Goal: Use online tool/utility: Utilize a website feature to perform a specific function

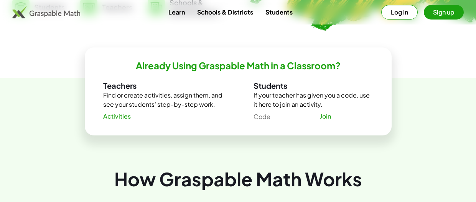
scroll to position [234, 0]
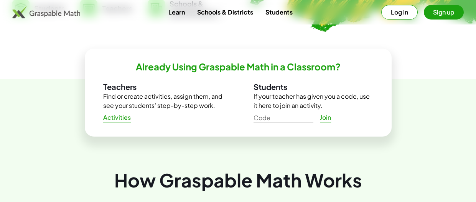
click at [115, 119] on span "Activities" at bounding box center [117, 118] width 28 height 8
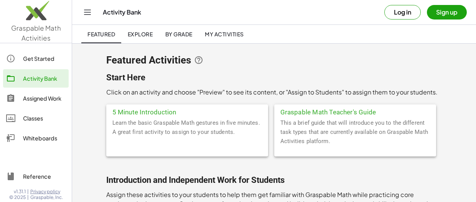
click at [35, 136] on div "Whiteboards" at bounding box center [44, 138] width 43 height 9
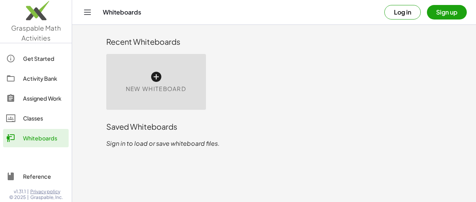
click at [173, 71] on div "New Whiteboard" at bounding box center [156, 82] width 100 height 56
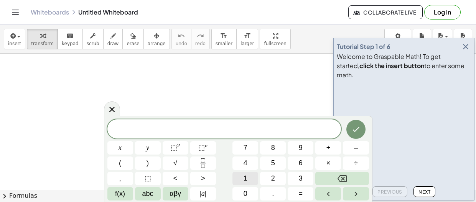
click at [250, 178] on button "1" at bounding box center [245, 178] width 26 height 13
click at [277, 159] on button "5" at bounding box center [273, 163] width 26 height 13
click at [246, 191] on span "0" at bounding box center [245, 194] width 4 height 10
click at [126, 151] on button "x" at bounding box center [120, 147] width 26 height 13
click at [329, 148] on span "+" at bounding box center [328, 148] width 4 height 10
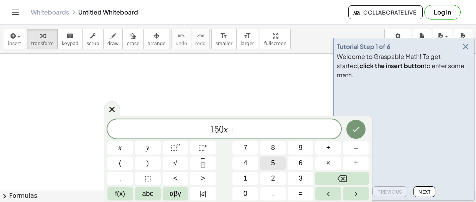
click at [271, 168] on span "5" at bounding box center [273, 163] width 4 height 10
click at [251, 193] on button "0" at bounding box center [245, 193] width 26 height 13
click at [299, 195] on span "=" at bounding box center [301, 194] width 4 height 10
click at [271, 146] on span "8" at bounding box center [273, 148] width 4 height 10
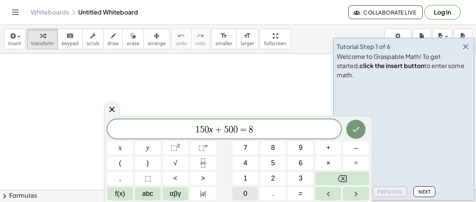
click at [244, 192] on span "0" at bounding box center [245, 194] width 4 height 10
click at [359, 130] on icon "Done" at bounding box center [355, 129] width 9 height 9
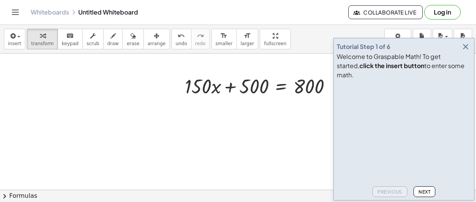
click at [465, 51] on icon "button" at bounding box center [465, 46] width 9 height 9
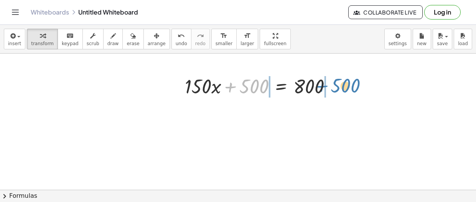
drag, startPoint x: 253, startPoint y: 87, endPoint x: 346, endPoint y: 87, distance: 92.4
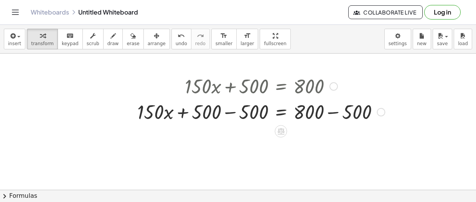
click at [311, 88] on div at bounding box center [260, 86] width 255 height 26
click at [309, 112] on div at bounding box center [260, 112] width 255 height 26
click at [311, 116] on div at bounding box center [260, 112] width 255 height 26
drag, startPoint x: 317, startPoint y: 117, endPoint x: 339, endPoint y: 116, distance: 21.1
click at [339, 116] on div at bounding box center [260, 112] width 255 height 26
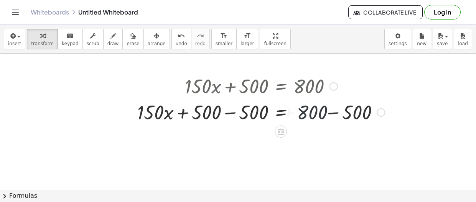
click at [339, 116] on div at bounding box center [260, 112] width 255 height 26
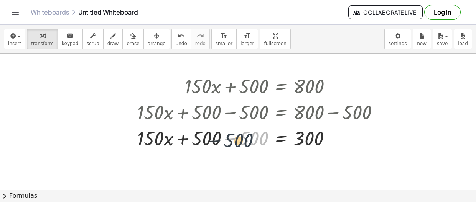
drag, startPoint x: 251, startPoint y: 138, endPoint x: 235, endPoint y: 140, distance: 16.2
click at [235, 140] on div at bounding box center [260, 138] width 255 height 26
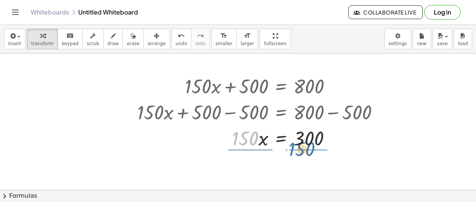
drag, startPoint x: 253, startPoint y: 141, endPoint x: 310, endPoint y: 151, distance: 58.1
click at [310, 151] on div "+ · 150 · x + 500 = 800 + · 150 · x + 500 − 500 = + 800 − 500 + · 150 · x + 500…" at bounding box center [258, 112] width 265 height 82
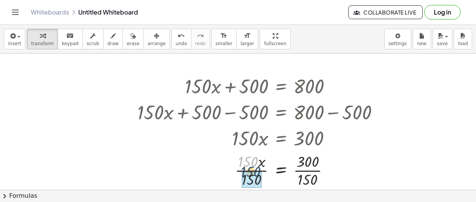
drag, startPoint x: 254, startPoint y: 165, endPoint x: 257, endPoint y: 176, distance: 11.5
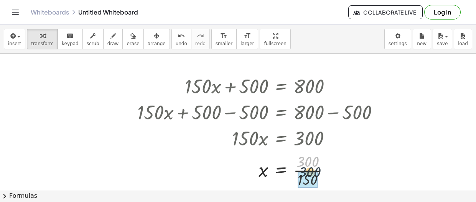
drag, startPoint x: 306, startPoint y: 166, endPoint x: 308, endPoint y: 179, distance: 12.5
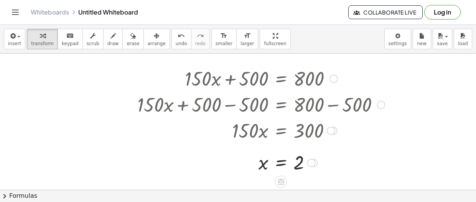
scroll to position [7, 0]
click at [154, 37] on icon "button" at bounding box center [156, 35] width 5 height 9
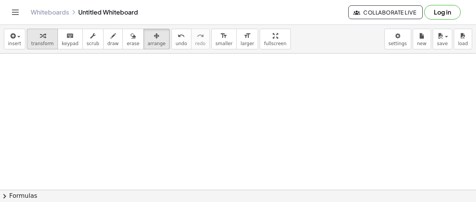
click at [43, 41] on span "transform" at bounding box center [42, 43] width 23 height 5
click at [206, 148] on div at bounding box center [238, 182] width 476 height 273
click at [222, 169] on div at bounding box center [238, 182] width 476 height 273
click at [0, 0] on div "x y ⬚ 2 ⬚ n 7 8 9 + – ( ) √ 4 5 6 × ÷ , ⬚ < > 1 2 3 f(x) abc αβγ | a | 0 . =" at bounding box center [0, 0] width 0 height 0
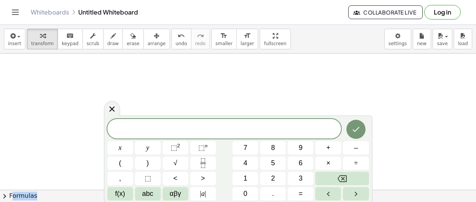
click at [284, 101] on div at bounding box center [238, 182] width 476 height 273
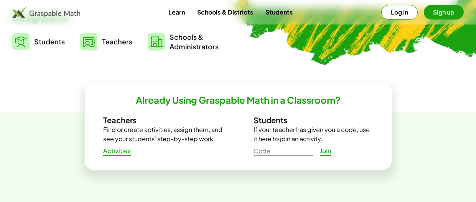
scroll to position [210, 0]
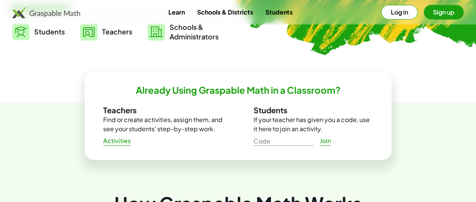
click at [126, 144] on span "Activities" at bounding box center [117, 141] width 28 height 8
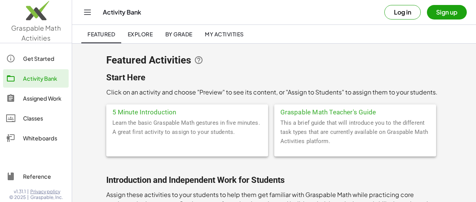
click at [50, 138] on div "Whiteboards" at bounding box center [44, 138] width 43 height 9
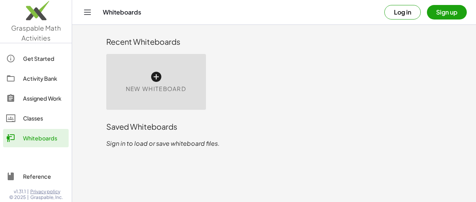
click at [150, 76] on icon at bounding box center [156, 77] width 12 height 12
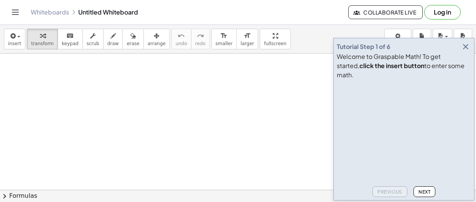
click at [465, 51] on icon "button" at bounding box center [465, 46] width 9 height 9
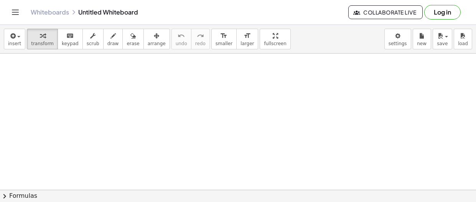
click at [251, 178] on div at bounding box center [238, 190] width 476 height 273
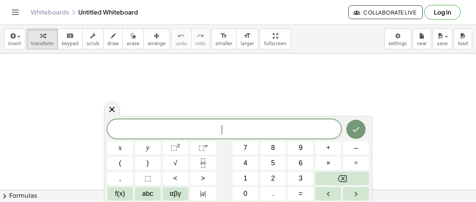
click at [343, 90] on div at bounding box center [238, 190] width 476 height 273
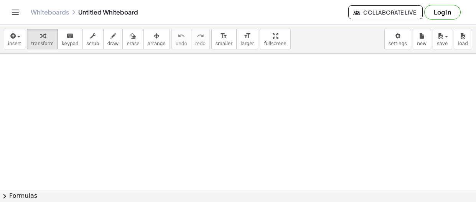
click at [256, 180] on div at bounding box center [238, 190] width 476 height 273
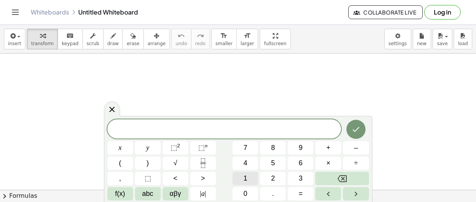
click at [239, 179] on button "1" at bounding box center [245, 178] width 26 height 13
click at [278, 164] on button "5" at bounding box center [273, 163] width 26 height 13
click at [251, 197] on button "0" at bounding box center [245, 193] width 26 height 13
click at [116, 146] on button "x" at bounding box center [120, 147] width 26 height 13
click at [330, 151] on span "+" at bounding box center [328, 148] width 4 height 10
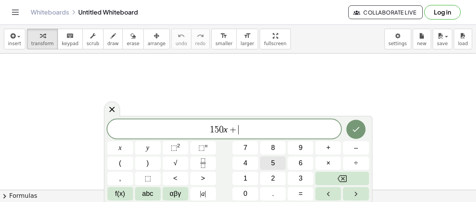
click at [268, 165] on button "5" at bounding box center [273, 163] width 26 height 13
click at [245, 193] on span "0" at bounding box center [245, 194] width 4 height 10
click at [298, 194] on button "=" at bounding box center [301, 193] width 26 height 13
click at [273, 150] on span "8" at bounding box center [273, 148] width 4 height 10
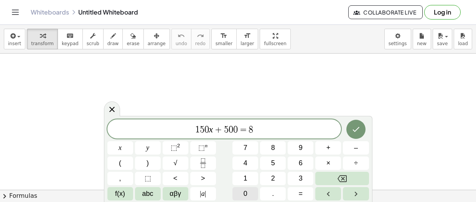
click at [251, 197] on button "0" at bounding box center [245, 193] width 26 height 13
click at [359, 128] on icon "Done" at bounding box center [355, 129] width 9 height 9
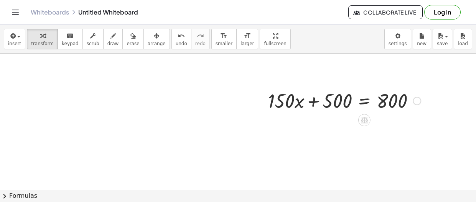
scroll to position [94, 0]
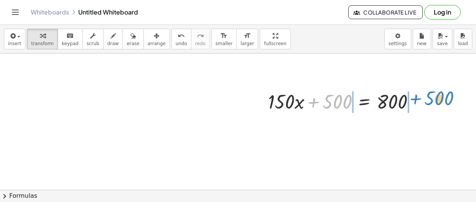
drag, startPoint x: 335, startPoint y: 100, endPoint x: 436, endPoint y: 97, distance: 100.9
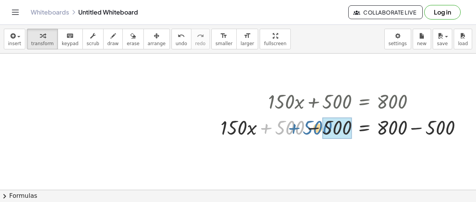
drag, startPoint x: 293, startPoint y: 131, endPoint x: 322, endPoint y: 131, distance: 28.8
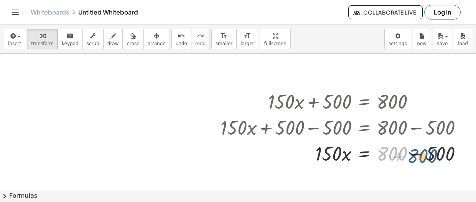
drag, startPoint x: 392, startPoint y: 153, endPoint x: 422, endPoint y: 155, distance: 30.8
click at [422, 155] on div at bounding box center [344, 153] width 255 height 26
drag, startPoint x: 404, startPoint y: 155, endPoint x: 450, endPoint y: 154, distance: 46.0
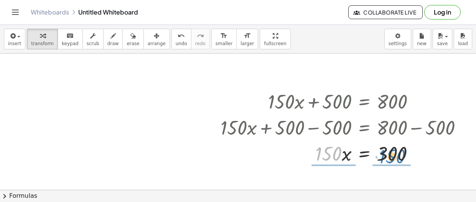
drag, startPoint x: 334, startPoint y: 156, endPoint x: 398, endPoint y: 159, distance: 63.7
click at [398, 159] on div at bounding box center [344, 153] width 255 height 26
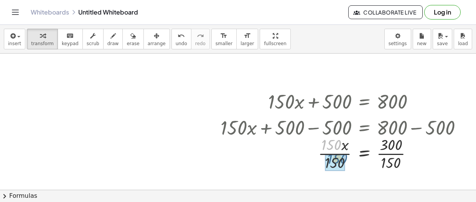
drag, startPoint x: 330, startPoint y: 148, endPoint x: 336, endPoint y: 162, distance: 15.5
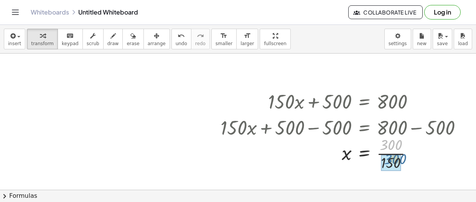
drag, startPoint x: 385, startPoint y: 149, endPoint x: 390, endPoint y: 164, distance: 15.5
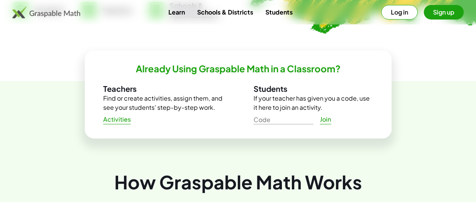
scroll to position [242, 0]
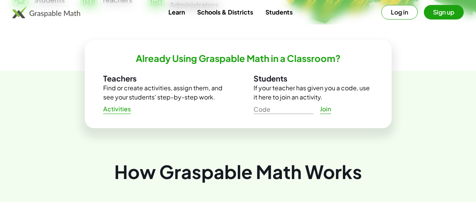
click at [122, 114] on link "Activities" at bounding box center [117, 109] width 40 height 14
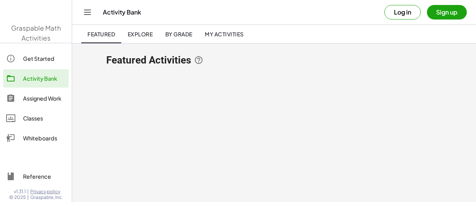
click at [122, 113] on main "Featured Activities" at bounding box center [274, 101] width 404 height 202
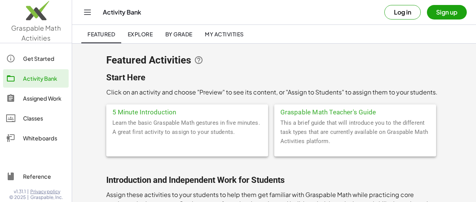
click at [42, 144] on link "Whiteboards" at bounding box center [36, 138] width 66 height 18
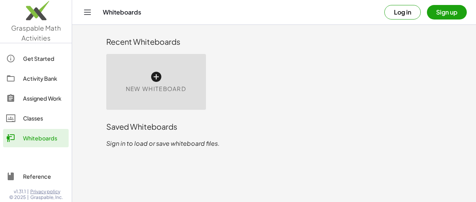
click at [153, 79] on icon at bounding box center [156, 77] width 12 height 12
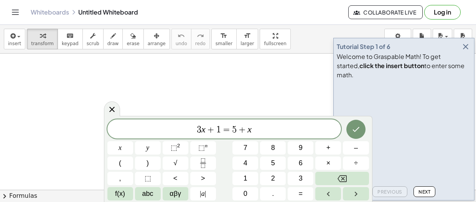
click at [353, 133] on icon "Done" at bounding box center [355, 129] width 9 height 9
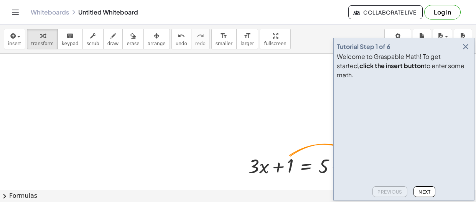
click at [461, 51] on icon "button" at bounding box center [465, 46] width 9 height 9
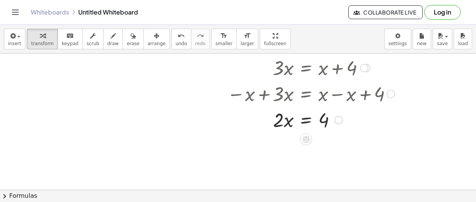
scroll to position [108, 0]
